Goal: Book appointment/travel/reservation

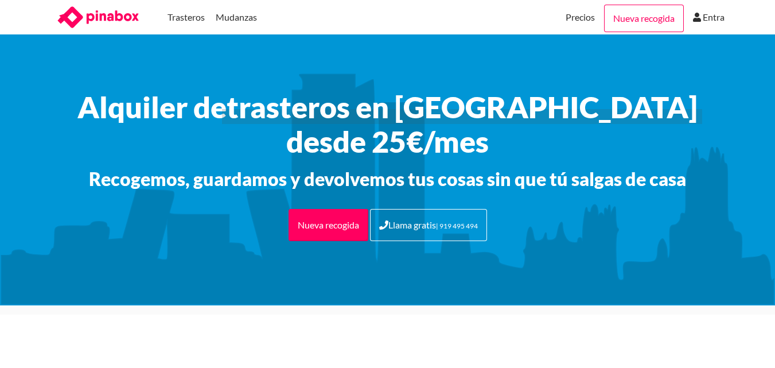
click at [115, 17] on icon at bounding box center [112, 16] width 52 height 13
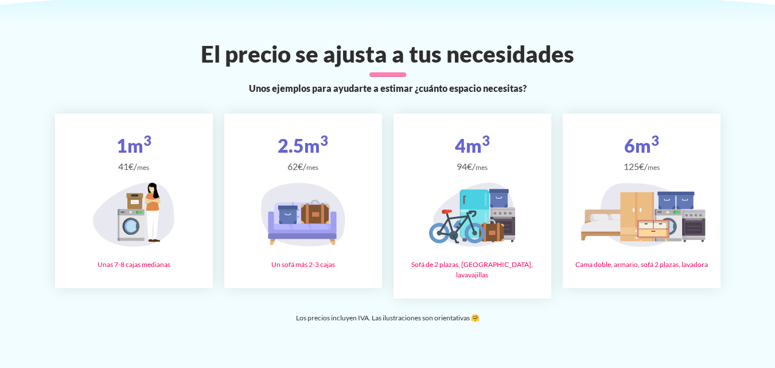
scroll to position [1720, 0]
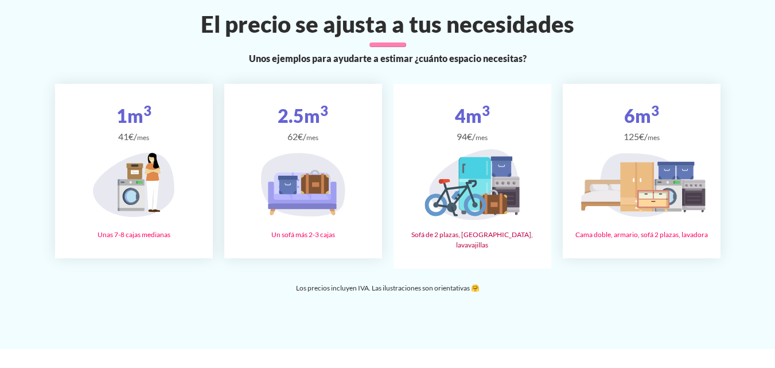
click at [473, 170] on icon at bounding box center [475, 168] width 32 height 22
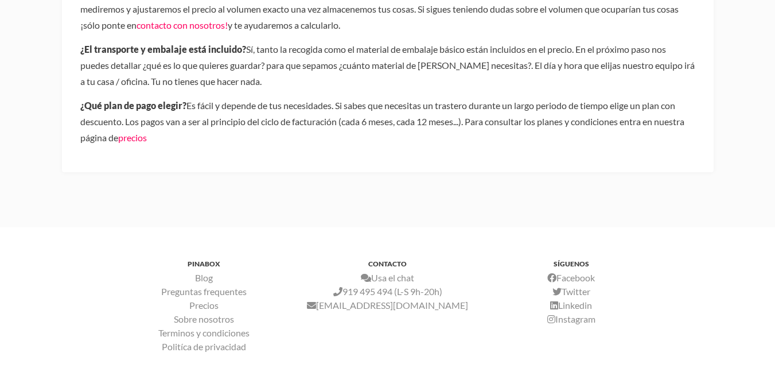
scroll to position [462, 0]
